Goal: Transaction & Acquisition: Purchase product/service

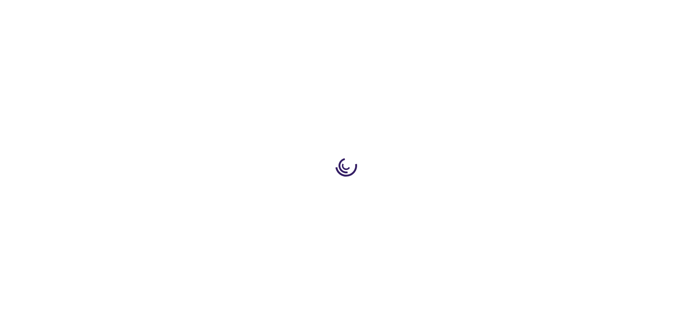
type input "0"
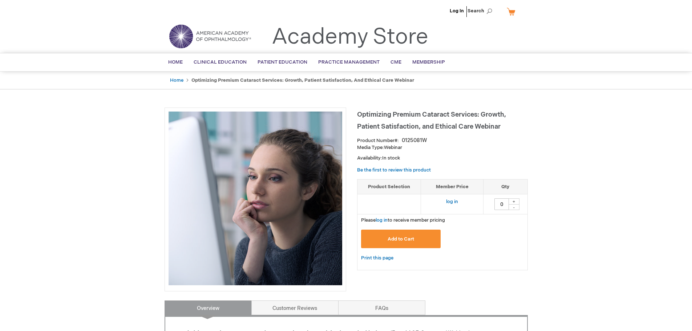
click at [384, 220] on link "log in" at bounding box center [382, 220] width 12 height 6
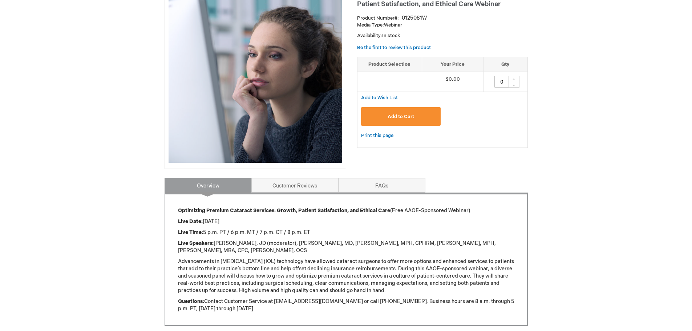
scroll to position [182, 0]
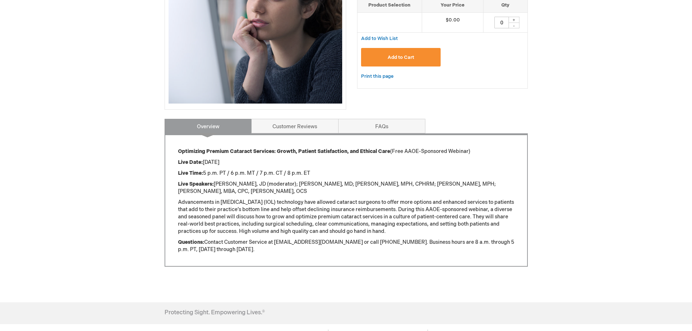
click at [383, 63] on button "Add to Cart" at bounding box center [401, 57] width 80 height 19
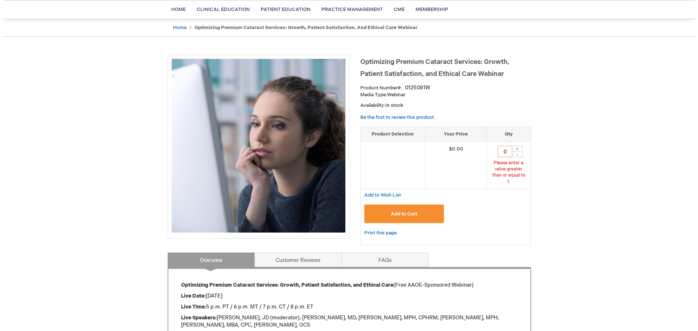
scroll to position [33, 0]
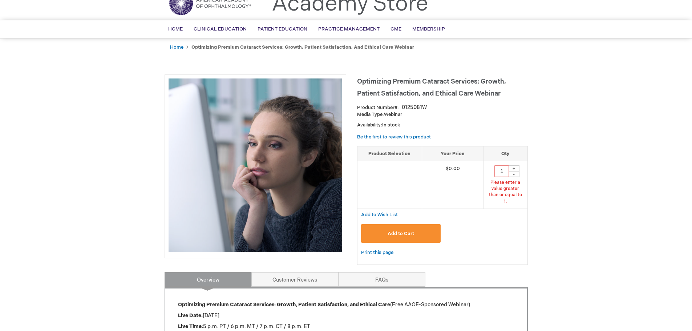
type input "1"
drag, startPoint x: 552, startPoint y: 167, endPoint x: 520, endPoint y: 209, distance: 52.2
click at [552, 167] on div "Bingjie Ling Log Out Search My Cart CLOSE RECENTLY ADDED ITEM(S) Close There ar…" at bounding box center [346, 269] width 692 height 604
click at [411, 231] on span "Add to Cart" at bounding box center [401, 234] width 27 height 6
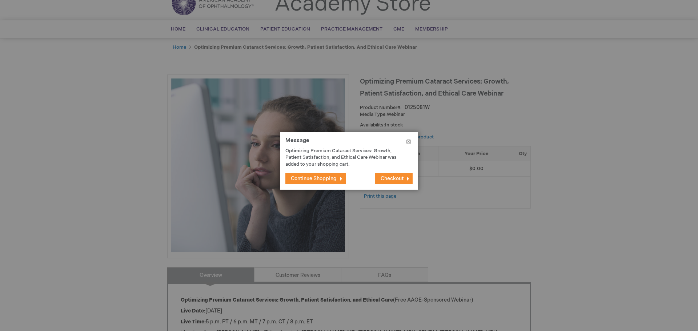
click at [396, 178] on span "Checkout" at bounding box center [391, 178] width 23 height 6
